Goal: Transaction & Acquisition: Purchase product/service

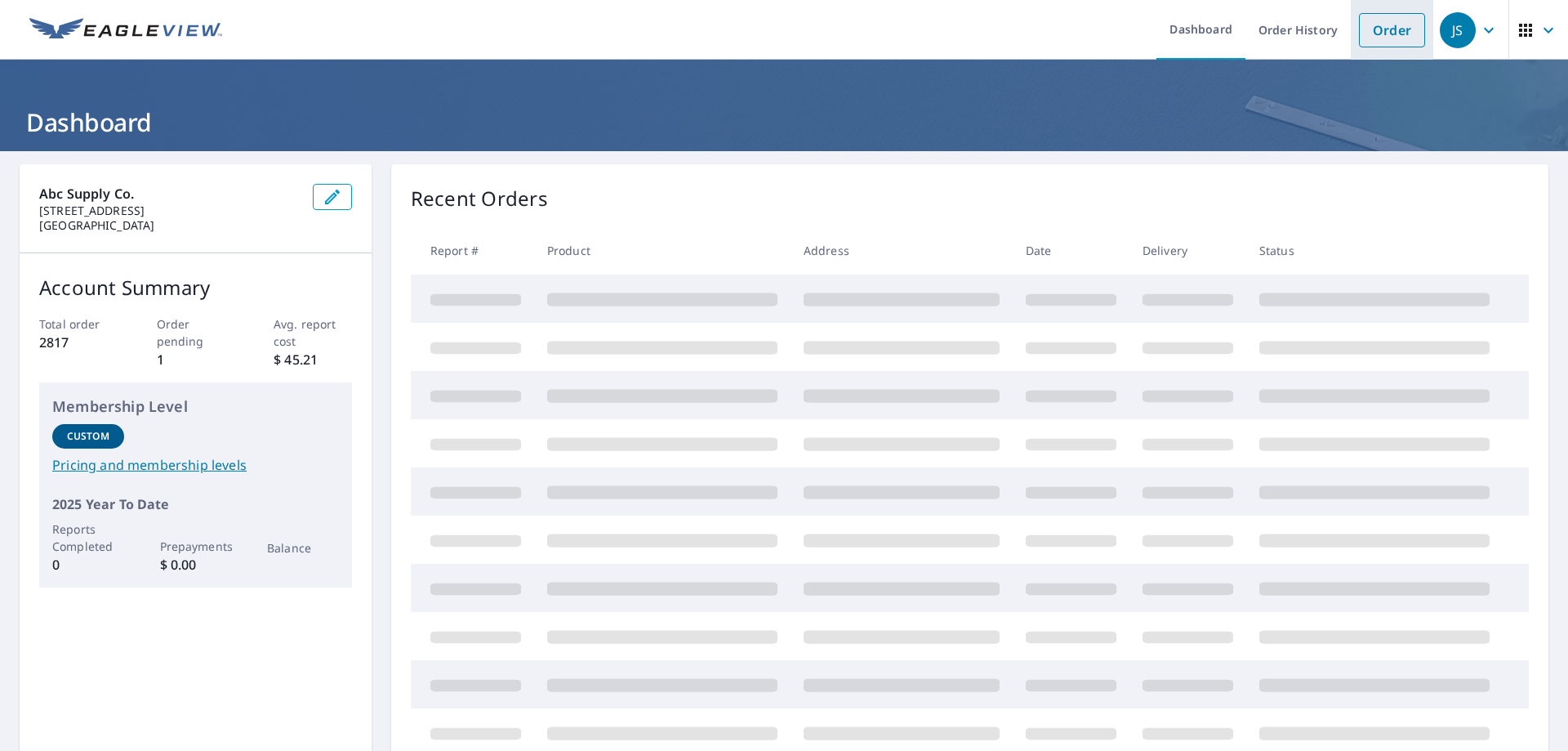
click at [1392, 26] on link "Order" at bounding box center [1392, 29] width 66 height 34
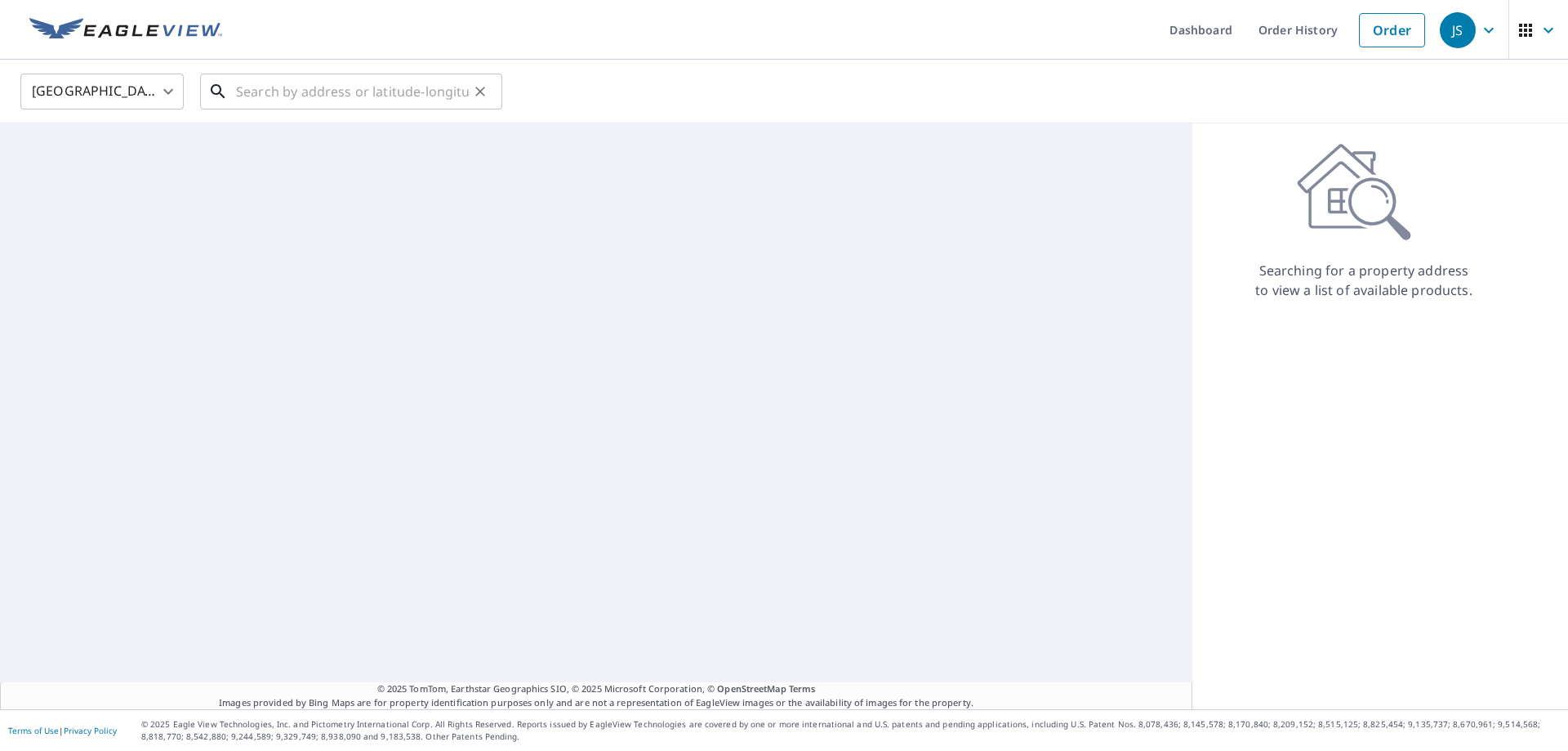
click at [319, 98] on input "text" at bounding box center [352, 92] width 233 height 46
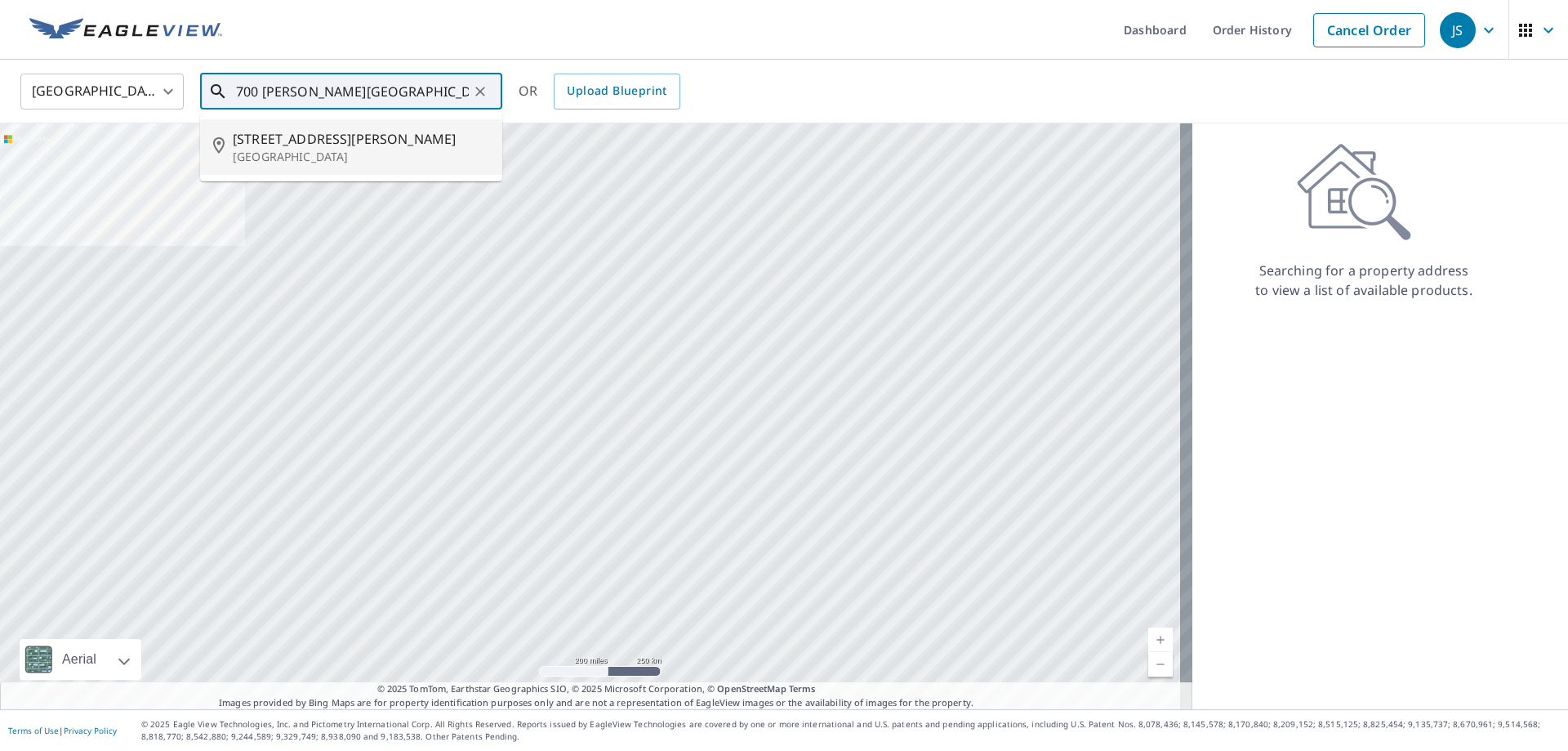
click at [363, 163] on p "[GEOGRAPHIC_DATA]" at bounding box center [361, 157] width 257 height 17
type input "[STREET_ADDRESS][PERSON_NAME]"
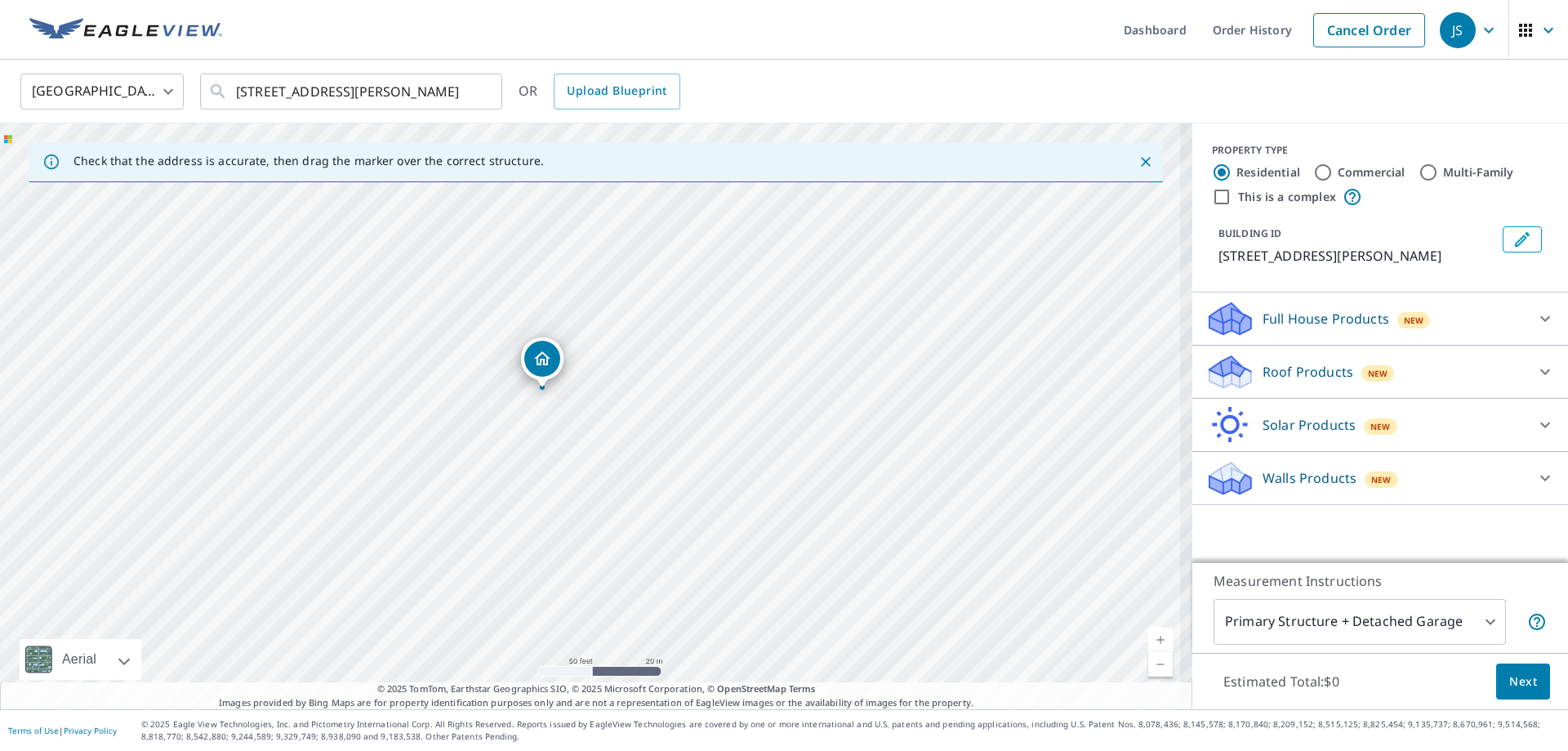
drag, startPoint x: 556, startPoint y: 341, endPoint x: 563, endPoint y: 323, distance: 19.3
click at [563, 323] on div "[STREET_ADDRESS][PERSON_NAME]" at bounding box center [596, 416] width 1193 height 585
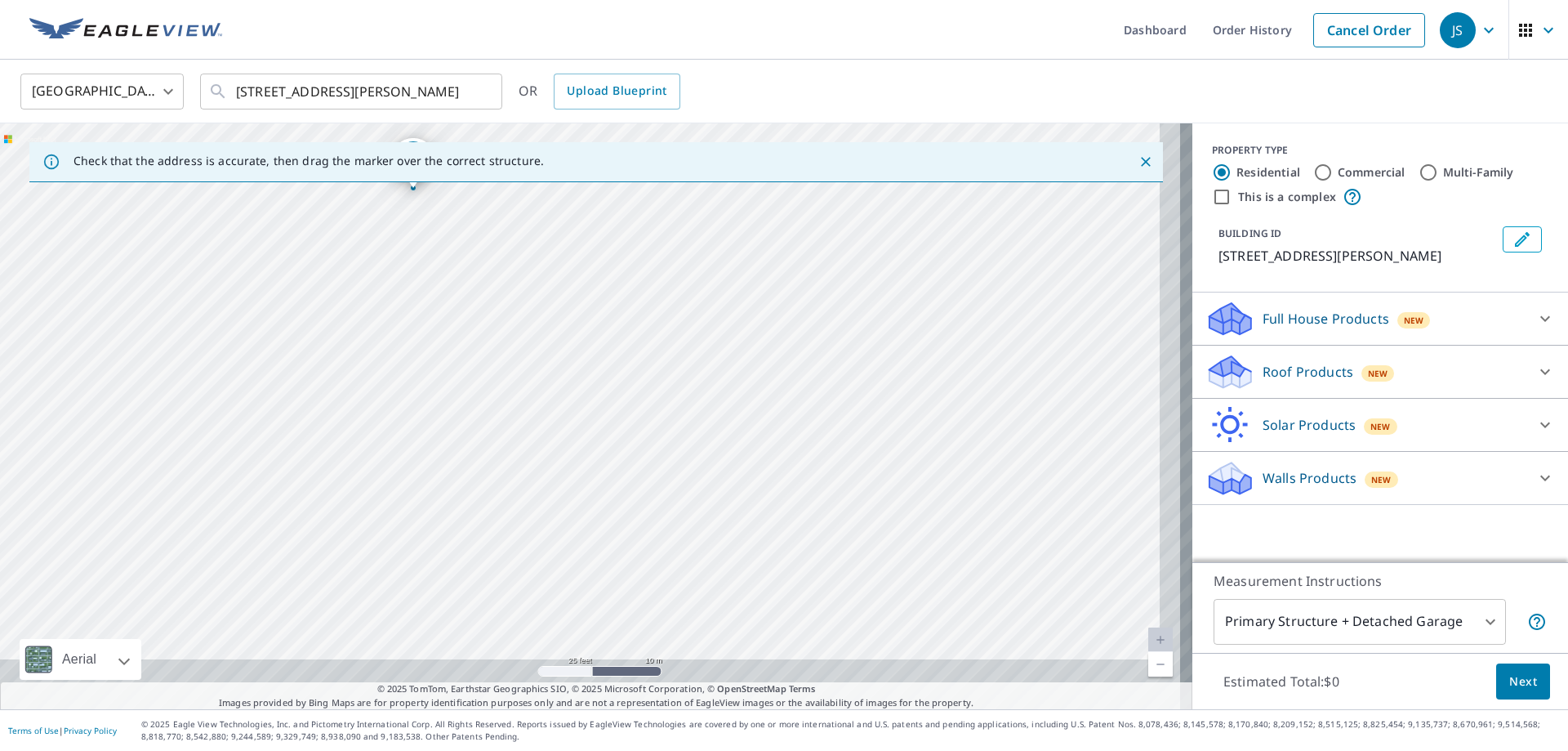
drag, startPoint x: 614, startPoint y: 344, endPoint x: 559, endPoint y: 187, distance: 166.4
click at [559, 187] on div "[STREET_ADDRESS][PERSON_NAME]" at bounding box center [596, 416] width 1193 height 585
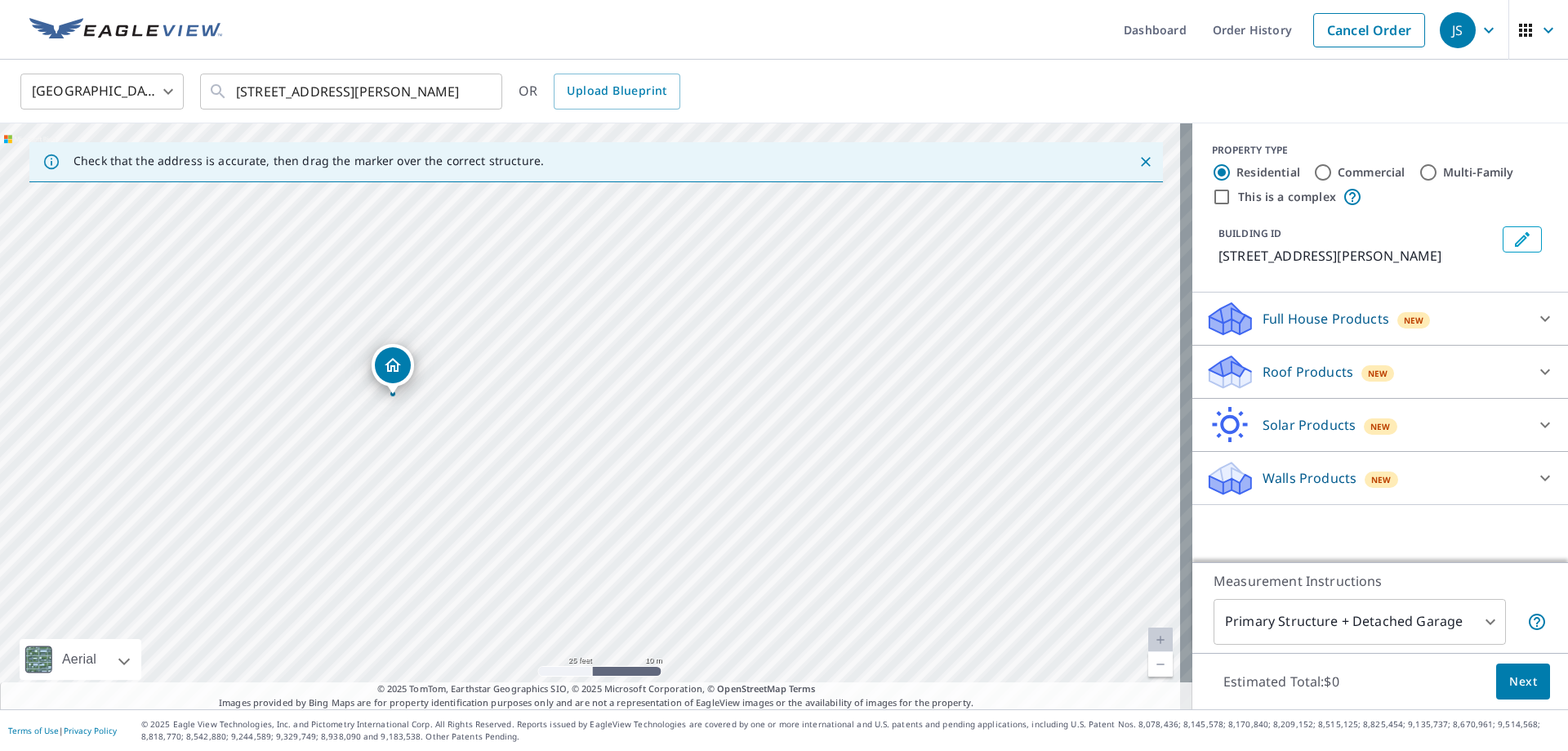
drag, startPoint x: 519, startPoint y: 336, endPoint x: 652, endPoint y: 645, distance: 336.4
click at [706, 649] on div "[STREET_ADDRESS][PERSON_NAME]" at bounding box center [596, 416] width 1193 height 585
drag, startPoint x: 393, startPoint y: 342, endPoint x: 758, endPoint y: 614, distance: 455.2
drag, startPoint x: 598, startPoint y: 387, endPoint x: 577, endPoint y: 389, distance: 21.1
click at [1536, 381] on icon at bounding box center [1545, 371] width 19 height 19
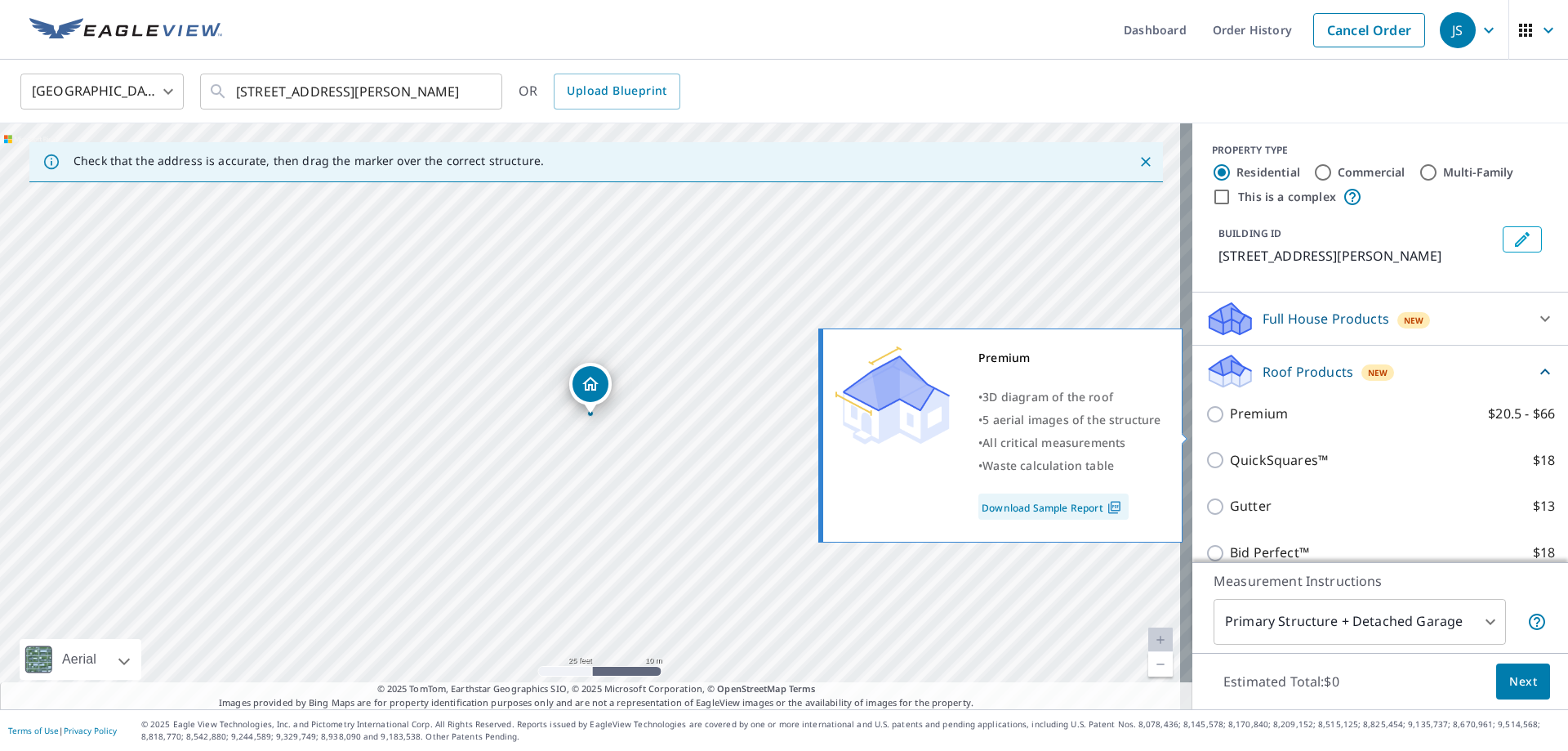
click at [1230, 424] on p "Premium" at bounding box center [1259, 413] width 58 height 20
click at [1230, 424] on input "Premium $20.5 - $66" at bounding box center [1217, 413] width 25 height 19
checkbox input "true"
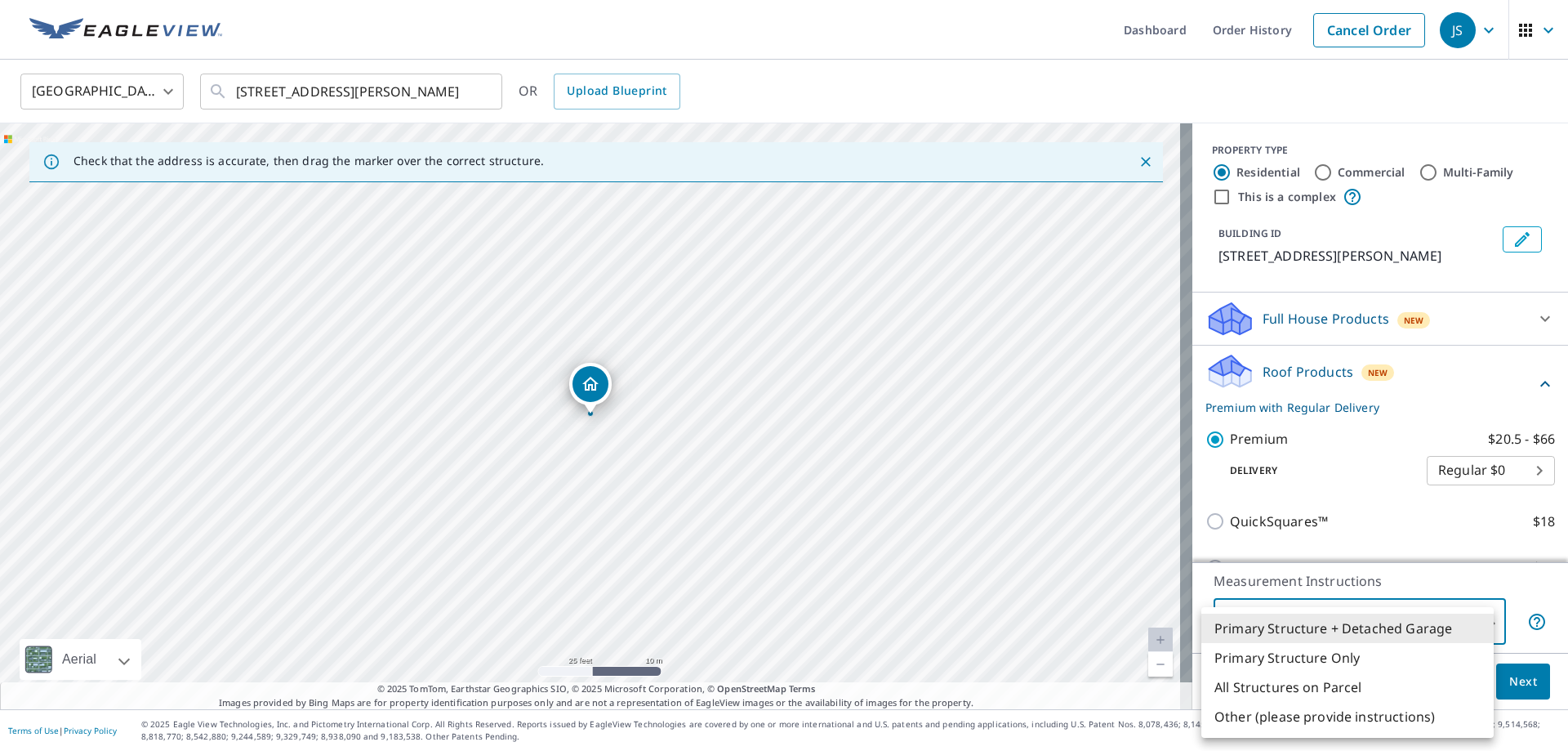
click at [1475, 617] on body "JS JS Dashboard Order History Cancel Order JS [GEOGRAPHIC_DATA] [GEOGRAPHIC_DAT…" at bounding box center [784, 376] width 1568 height 751
click at [1316, 660] on li "Primary Structure Only" at bounding box center [1348, 658] width 293 height 29
type input "2"
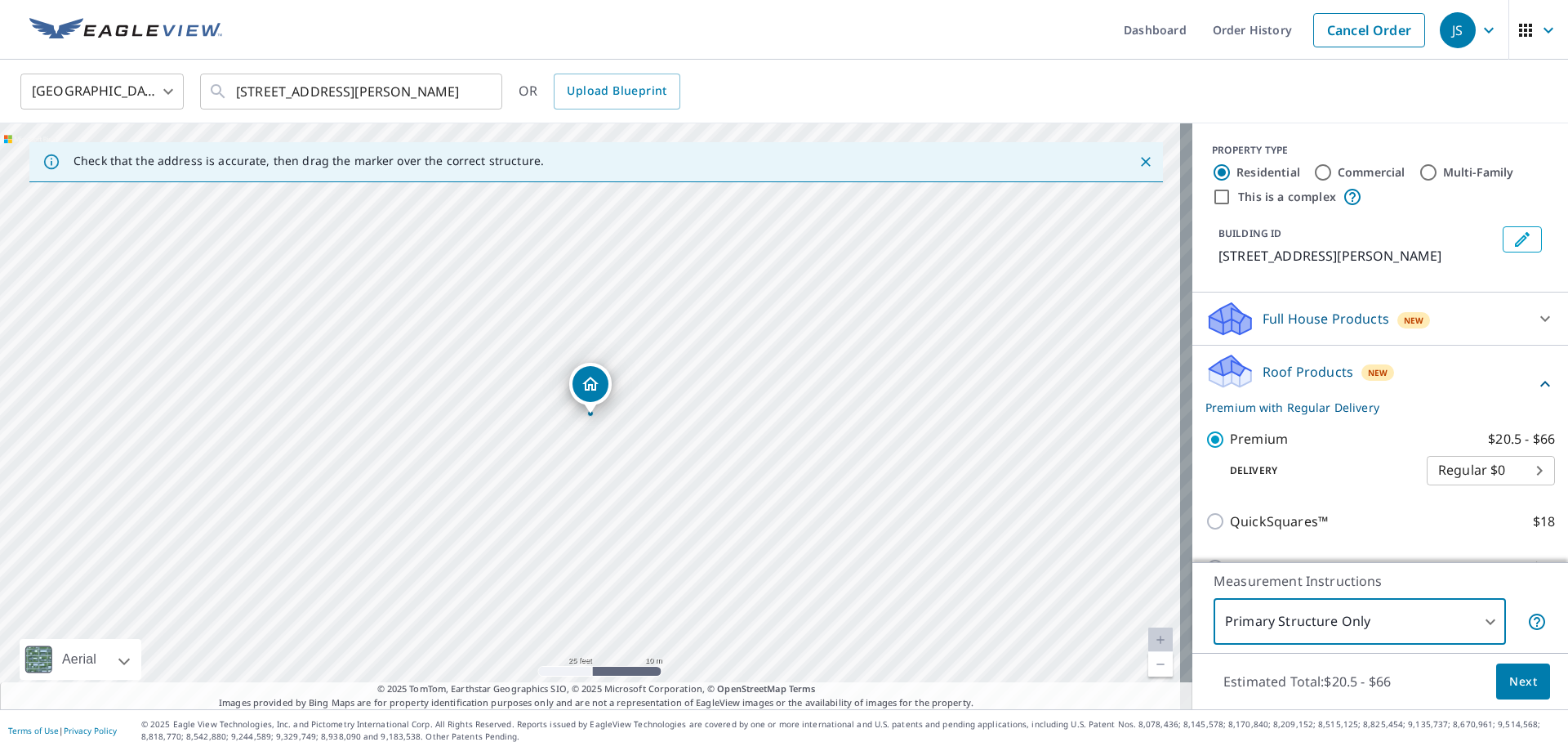
click at [1509, 679] on span "Next" at bounding box center [1523, 682] width 28 height 20
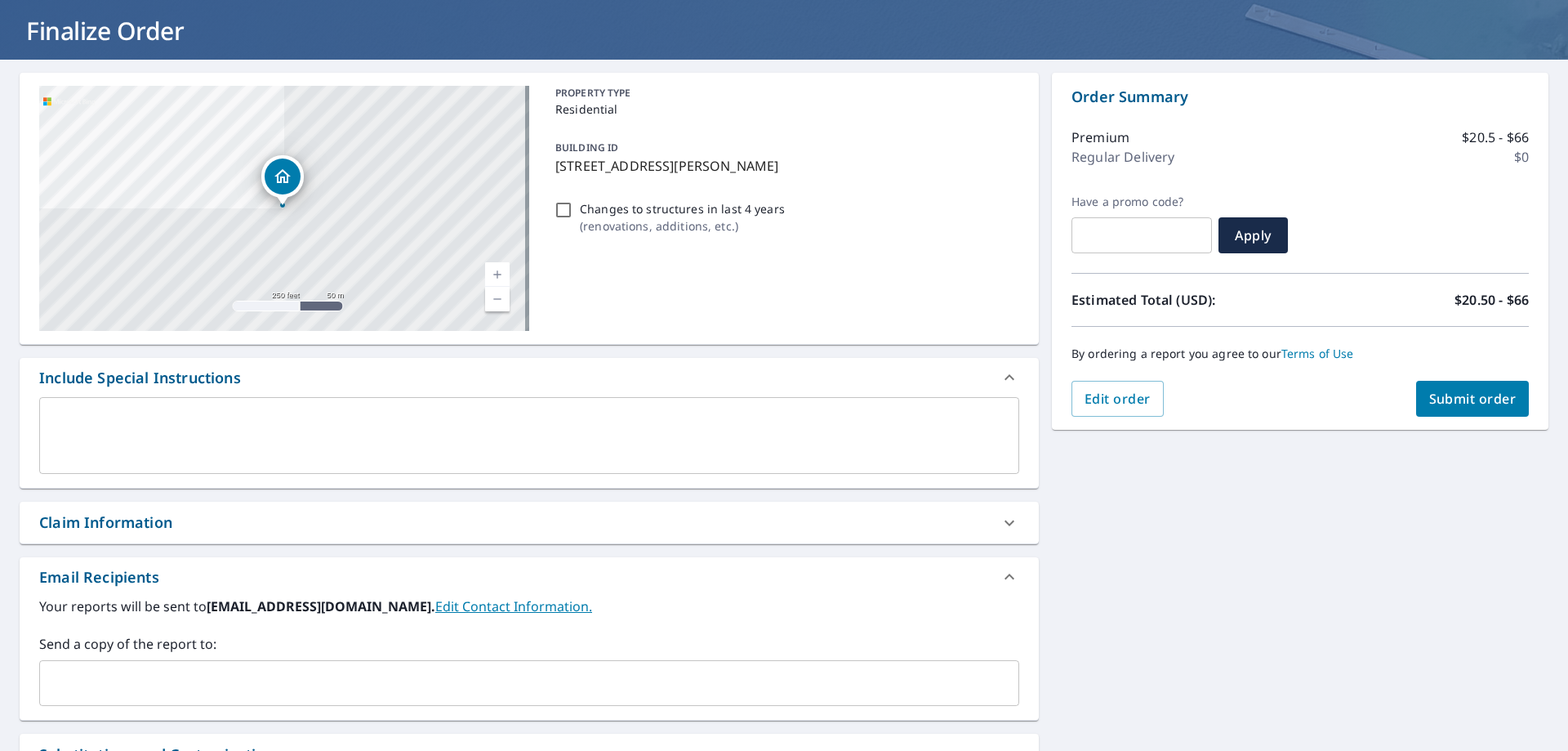
scroll to position [289, 0]
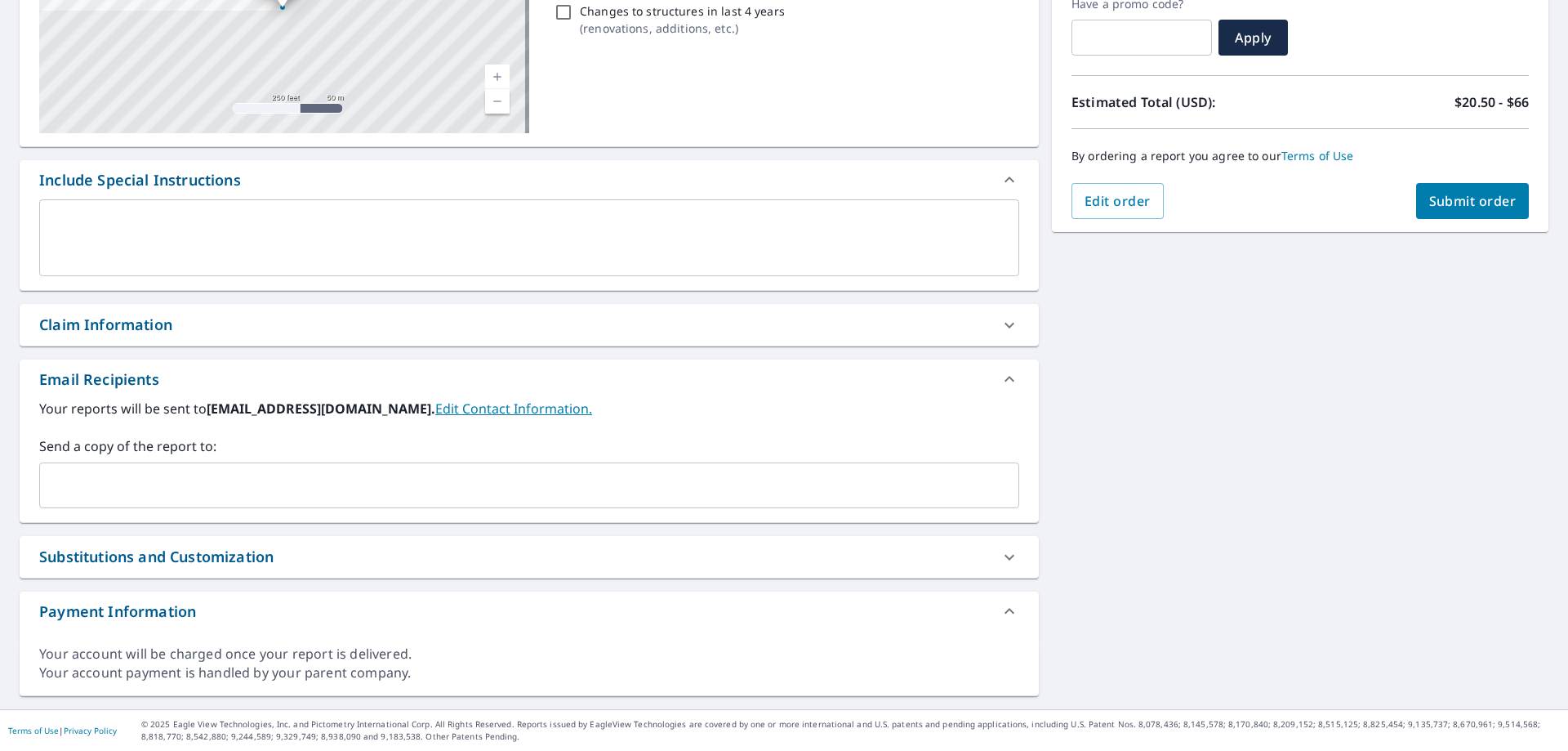
click at [420, 329] on div "Claim Information" at bounding box center [514, 325] width 951 height 22
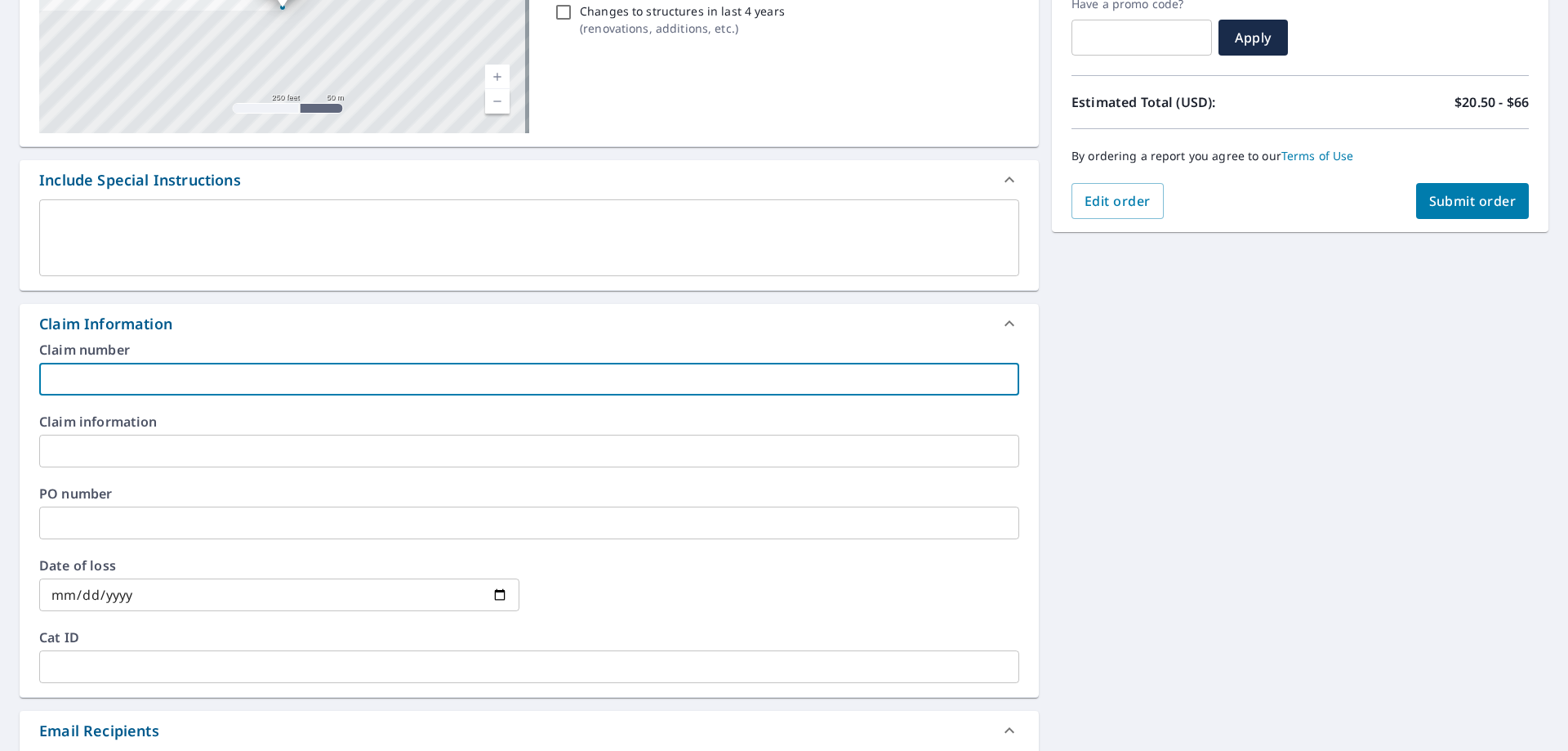
click at [156, 374] on input "text" at bounding box center [529, 379] width 980 height 33
type input "[PERSON_NAME]"
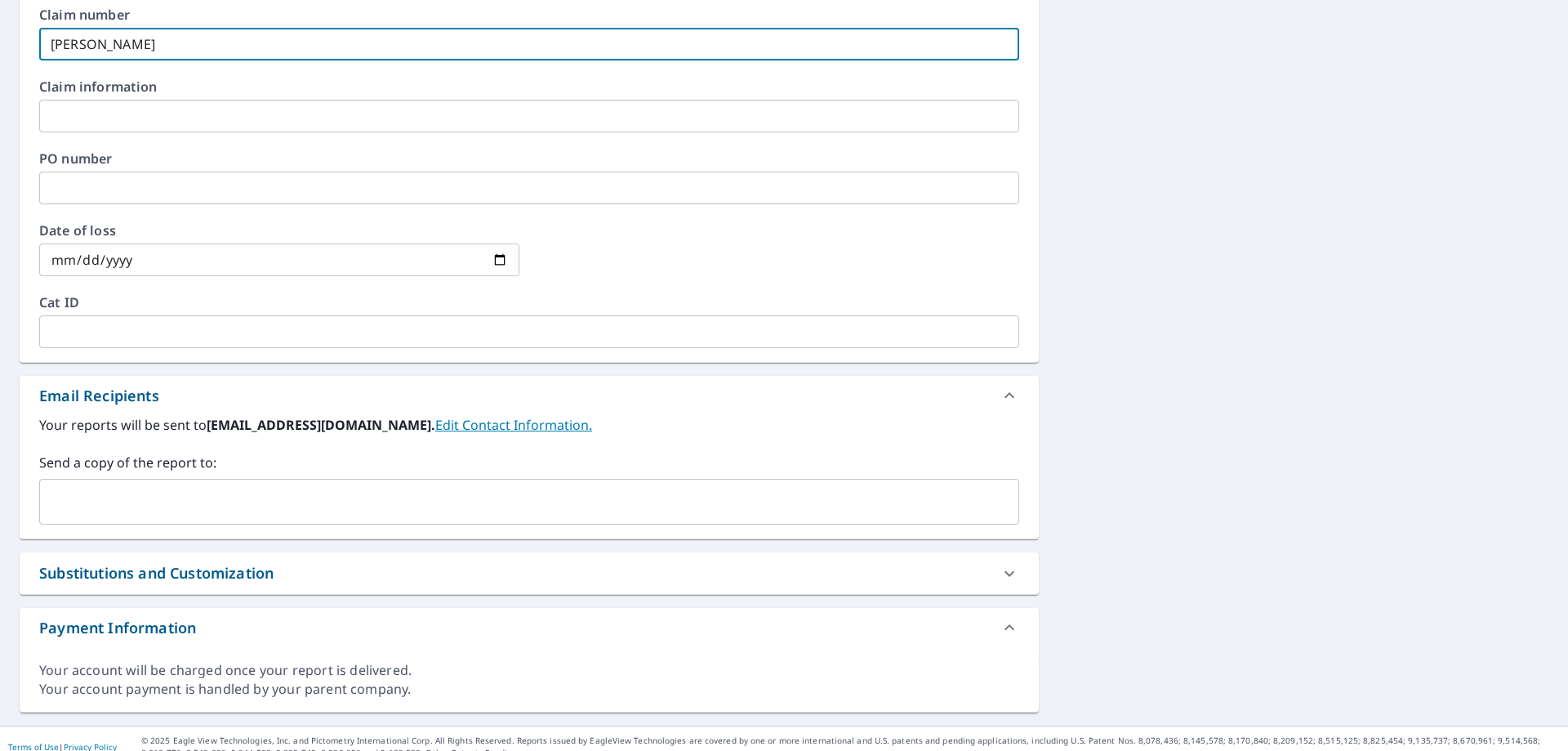
scroll to position [641, 0]
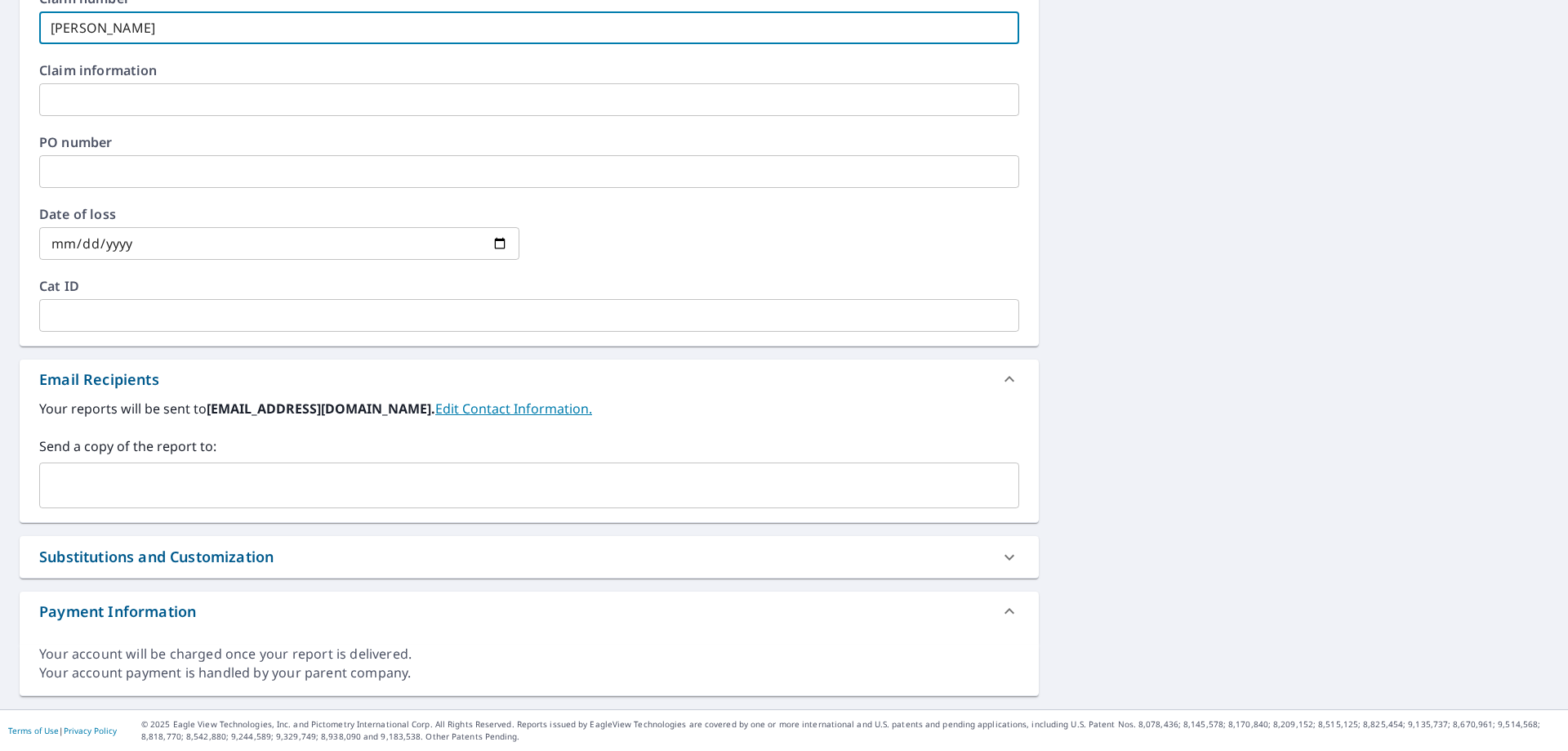
click at [146, 476] on input "text" at bounding box center [517, 485] width 940 height 31
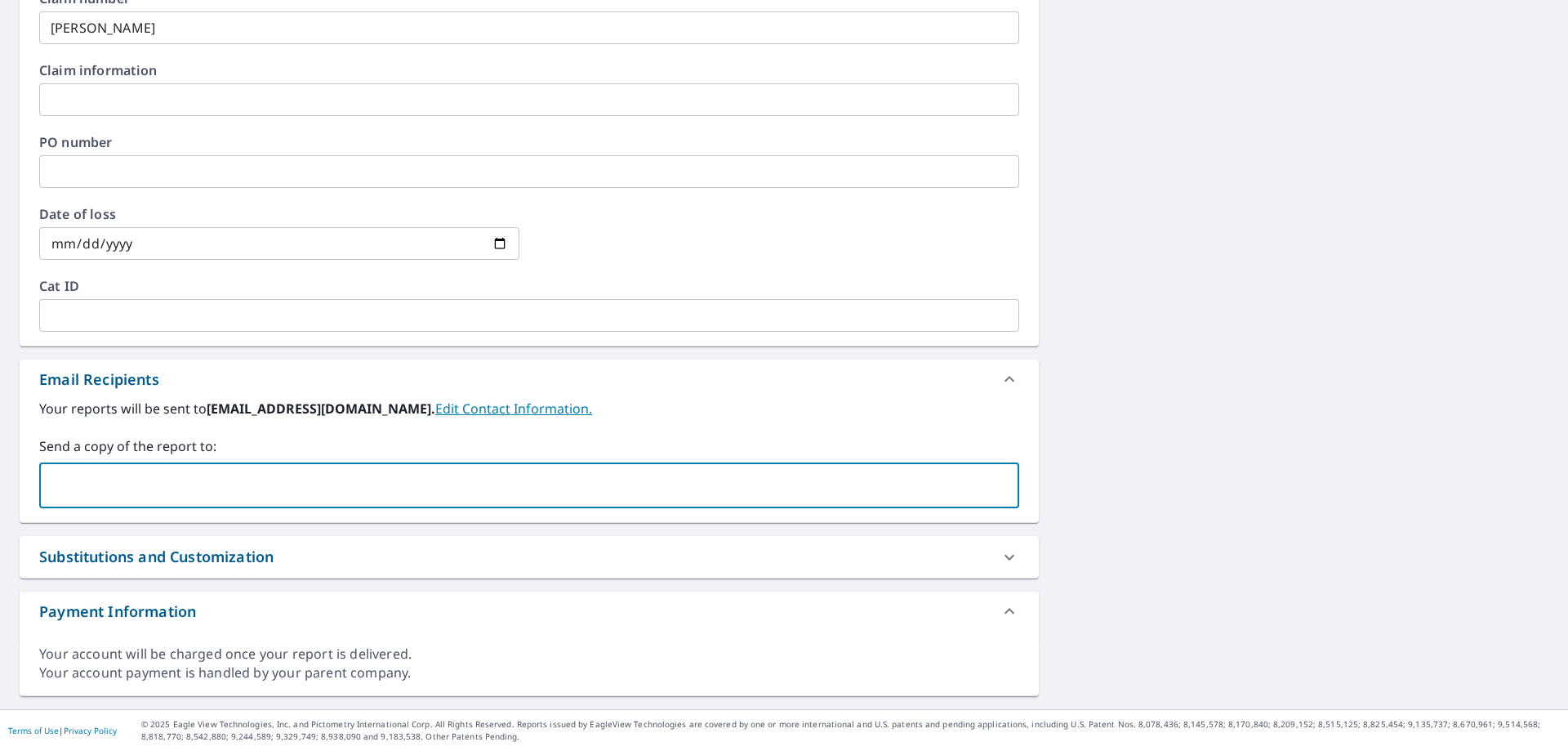
type input "[PERSON_NAME][EMAIL_ADDRESS][PERSON_NAME][DOMAIN_NAME]"
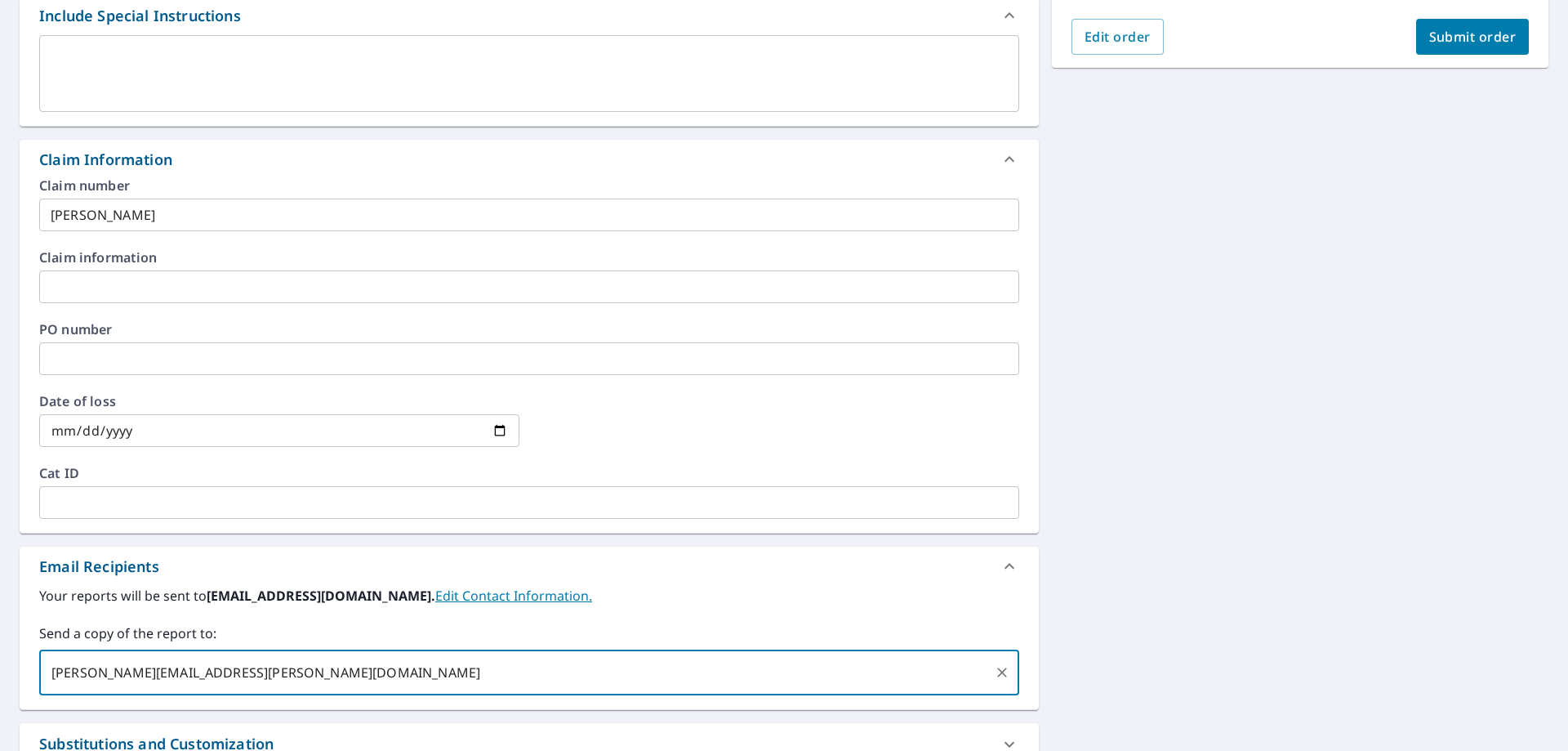
scroll to position [232, 0]
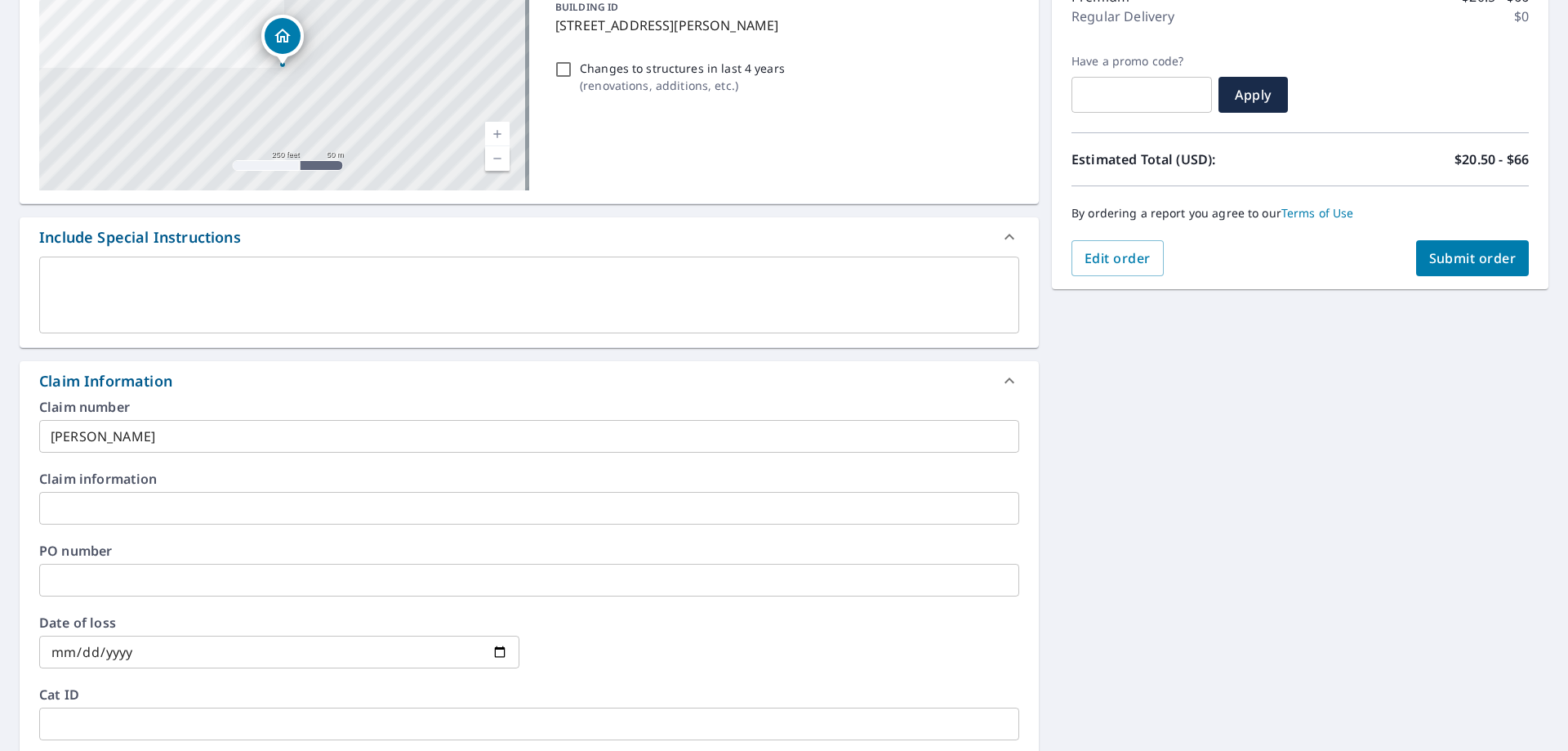
click at [1470, 242] on button "Submit order" at bounding box center [1472, 258] width 113 height 36
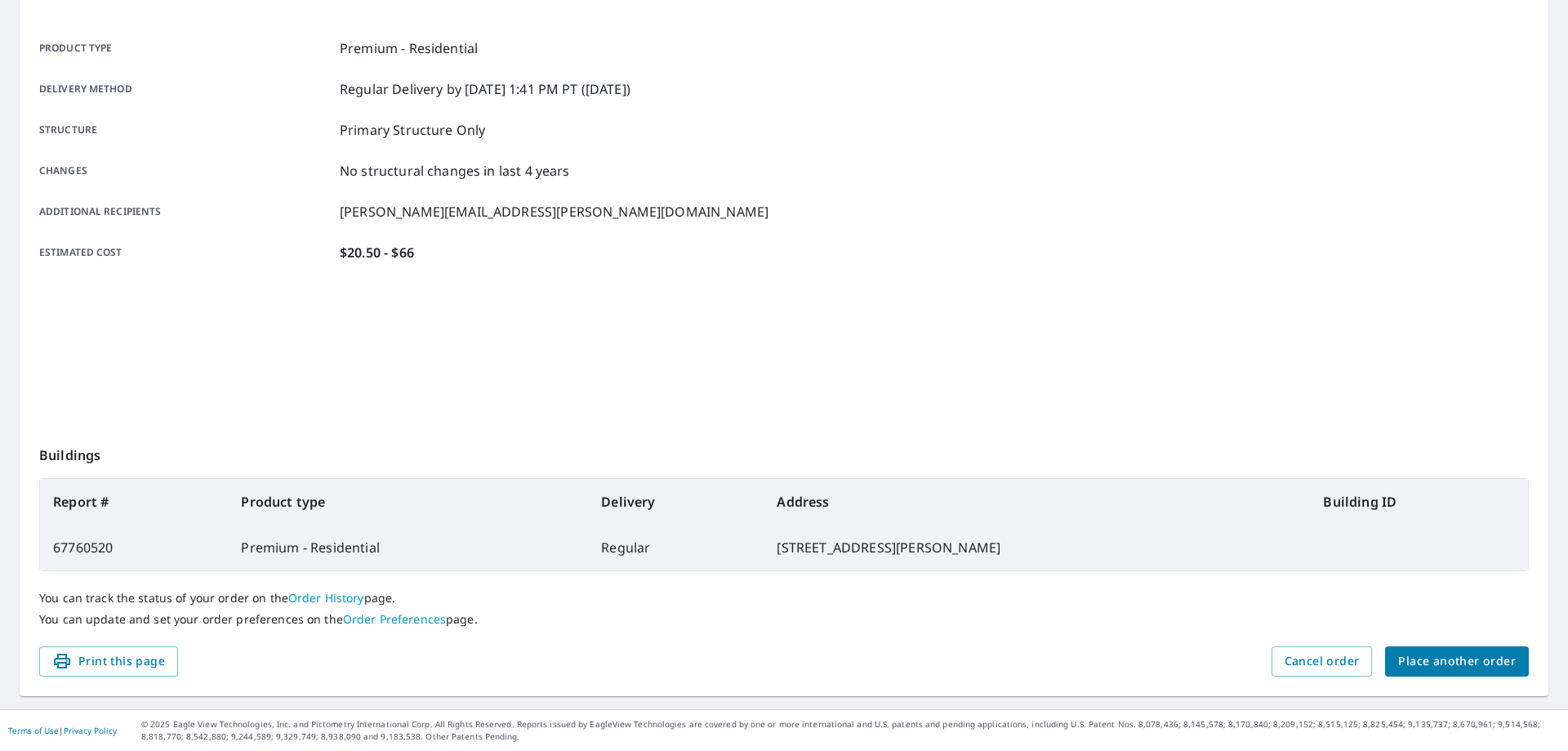
scroll to position [211, 0]
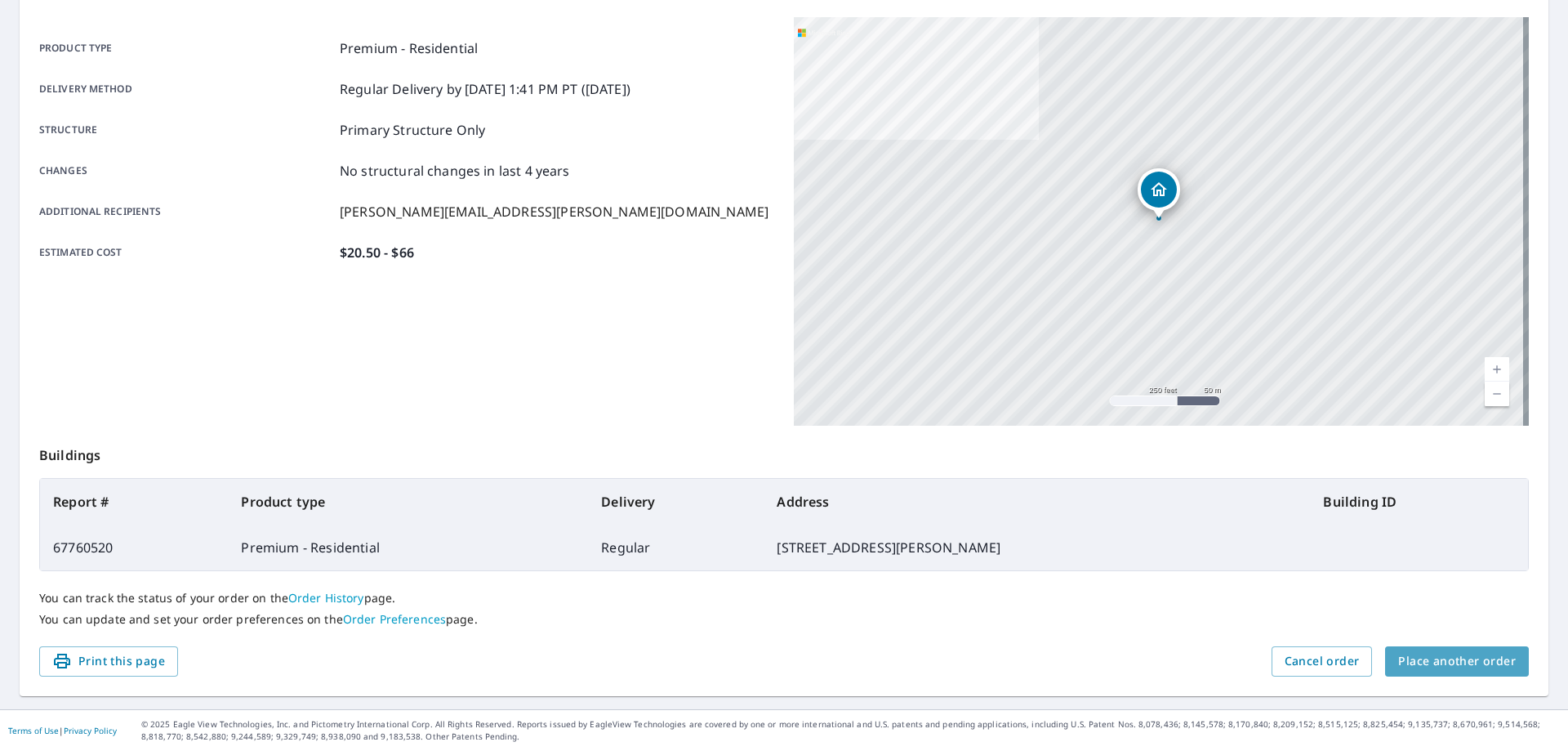
click at [1469, 663] on span "Place another order" at bounding box center [1458, 661] width 118 height 20
